Goal: Navigation & Orientation: Find specific page/section

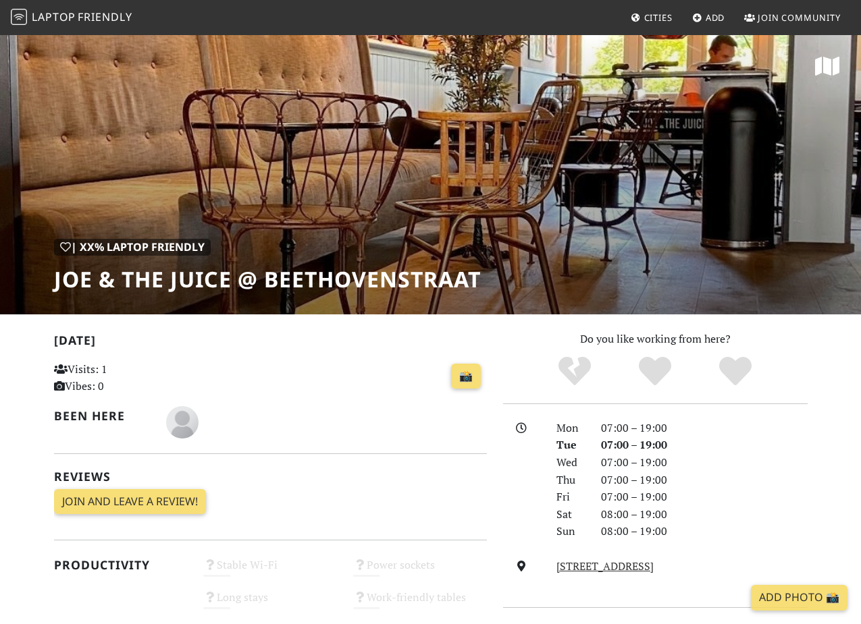
click at [55, 21] on span "Laptop" at bounding box center [54, 16] width 44 height 15
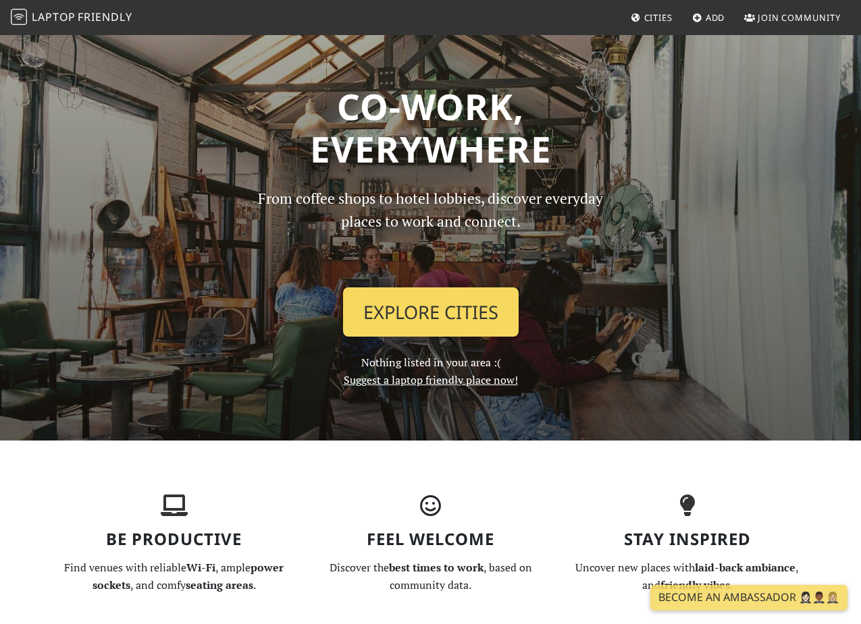
click at [460, 309] on link "Explore Cities" at bounding box center [431, 313] width 176 height 50
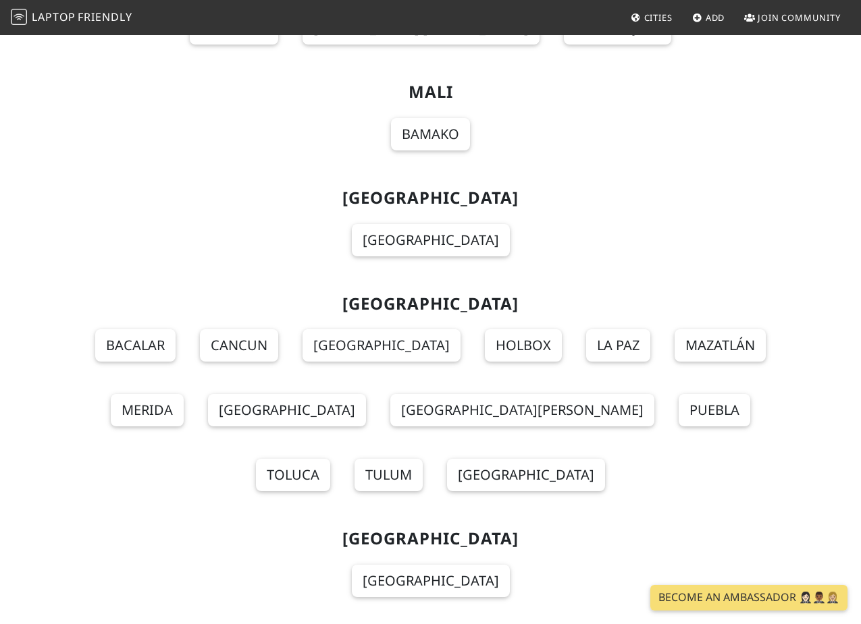
scroll to position [9647, 0]
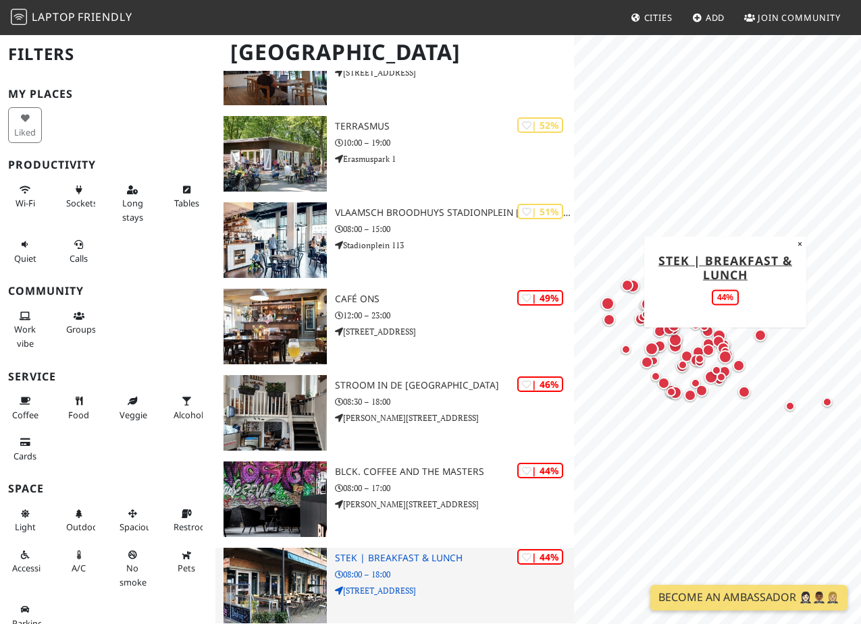
scroll to position [4772, 0]
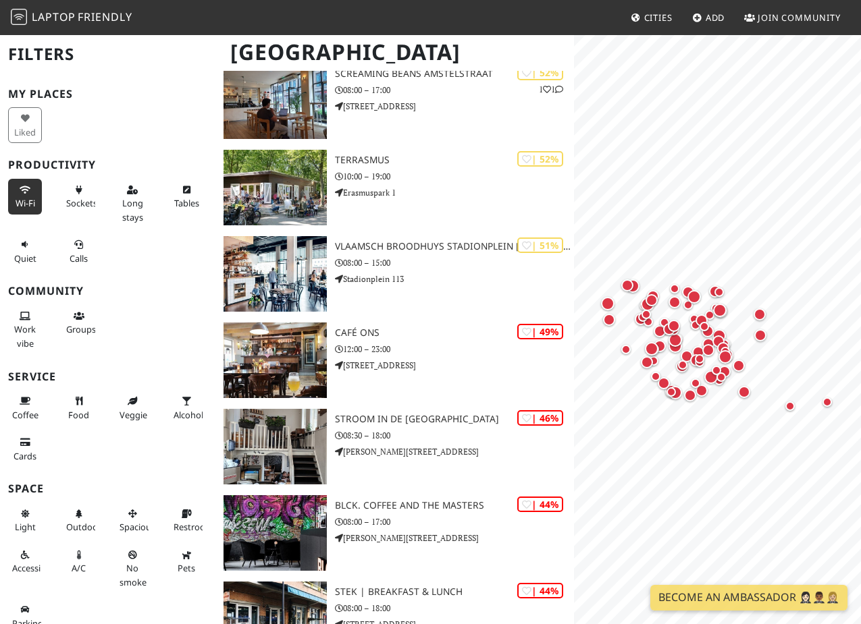
click at [28, 190] on icon at bounding box center [25, 190] width 11 height 9
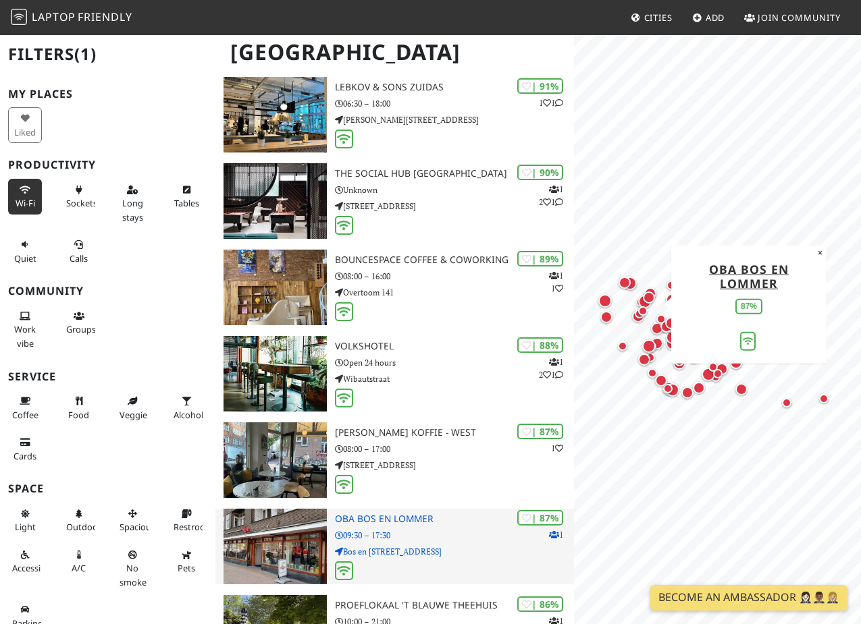
scroll to position [0, 0]
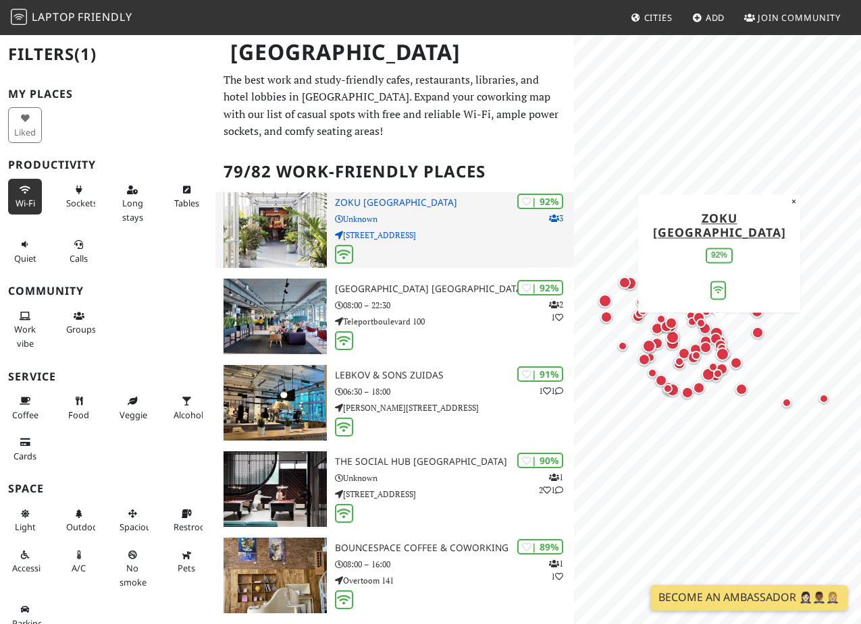
click at [415, 232] on p "Weesperstraat 105" at bounding box center [454, 235] width 239 height 13
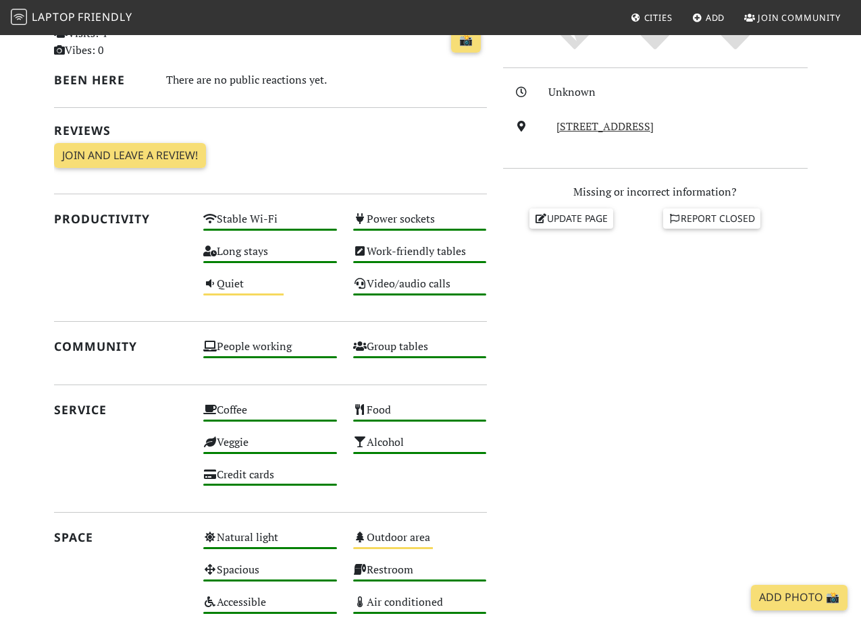
scroll to position [385, 0]
